Goal: Transaction & Acquisition: Purchase product/service

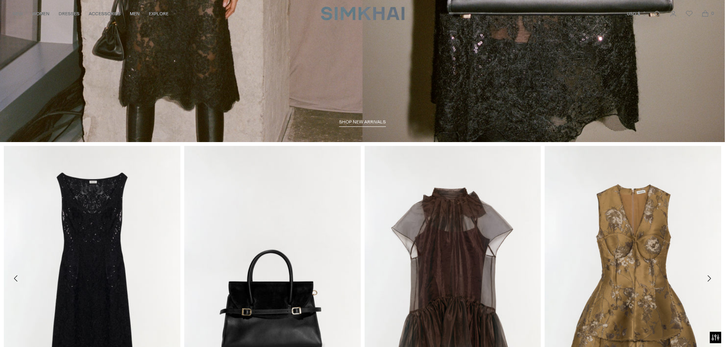
scroll to position [76, 0]
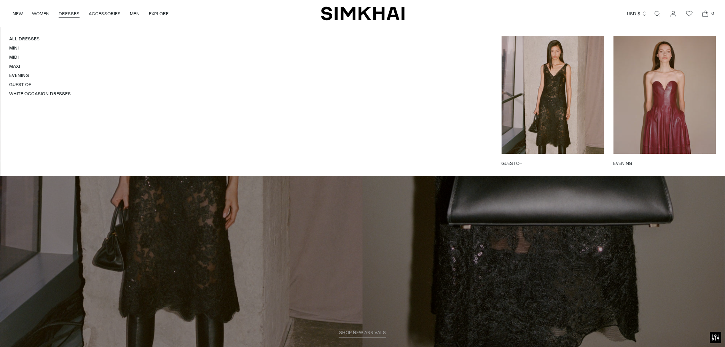
click at [30, 38] on link "All Dresses" at bounding box center [24, 38] width 30 height 5
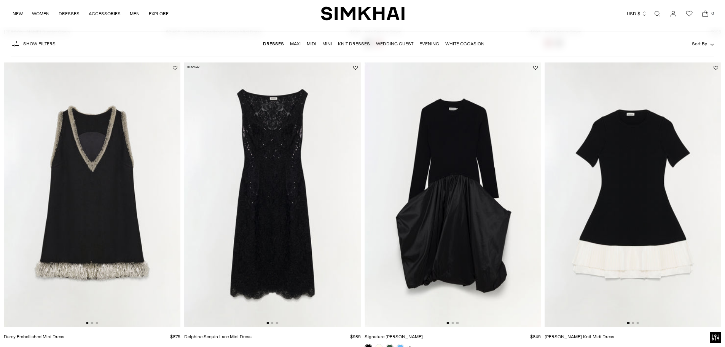
scroll to position [1028, 0]
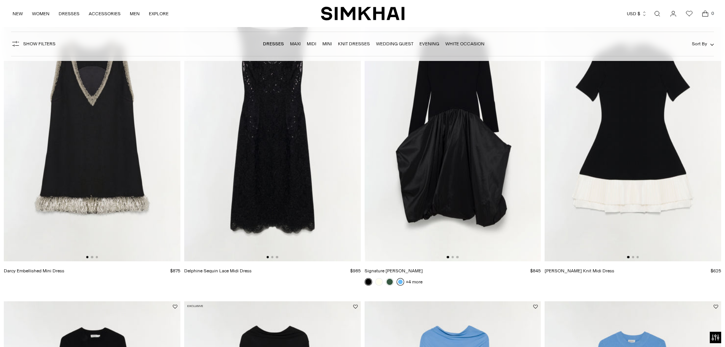
click at [403, 280] on link at bounding box center [401, 282] width 8 height 8
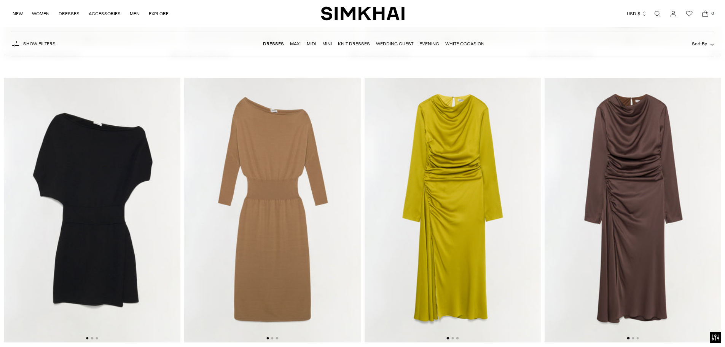
scroll to position [2551, 0]
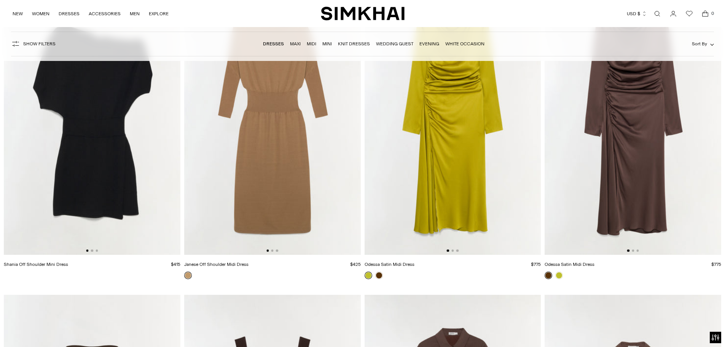
click at [77, 155] on img at bounding box center [92, 122] width 177 height 265
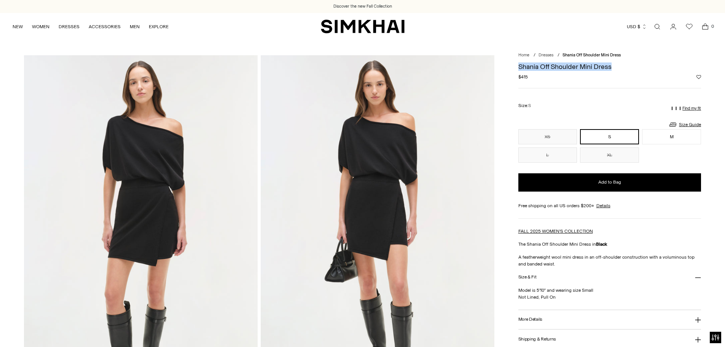
drag, startPoint x: 518, startPoint y: 65, endPoint x: 618, endPoint y: 63, distance: 100.2
copy h1 "Shania Off Shoulder Mini Dress"
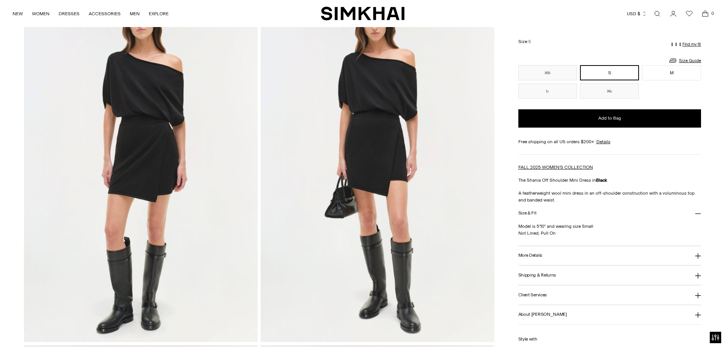
scroll to position [38, 0]
